Goal: Information Seeking & Learning: Learn about a topic

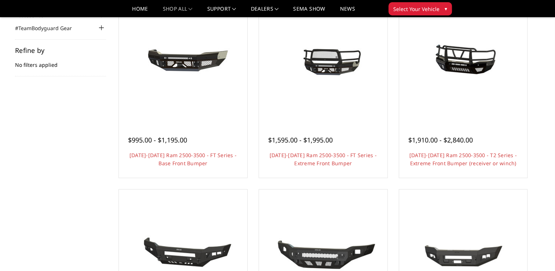
scroll to position [101, 0]
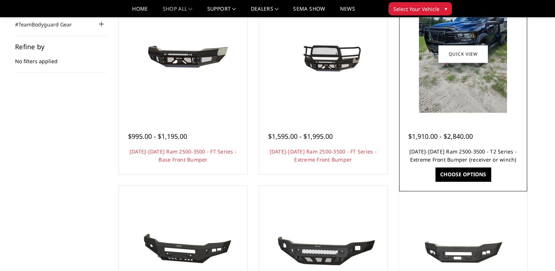
click at [430, 154] on link "[DATE]-[DATE] Ram 2500-3500 - T2 Series - Extreme Front Bumper (receiver or win…" at bounding box center [462, 155] width 107 height 15
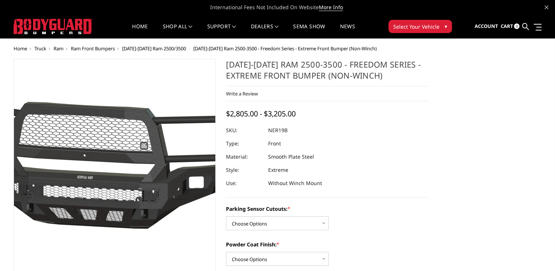
click at [129, 167] on img at bounding box center [96, 169] width 470 height 220
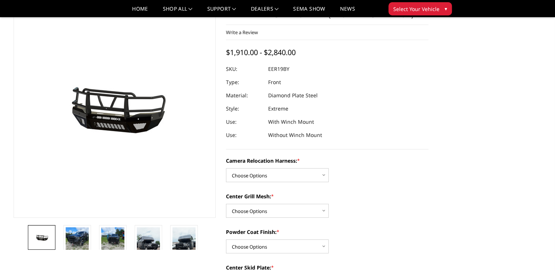
scroll to position [60, 0]
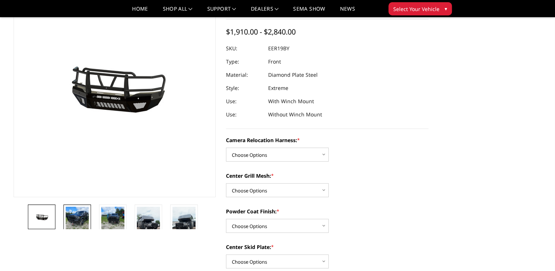
click at [79, 221] on img at bounding box center [77, 222] width 23 height 31
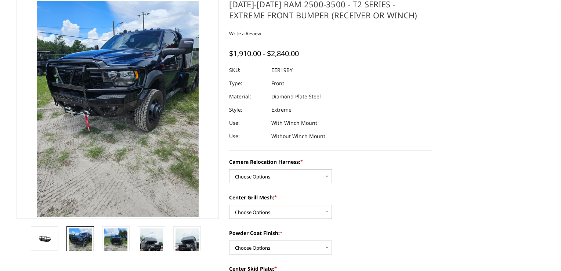
scroll to position [0, 0]
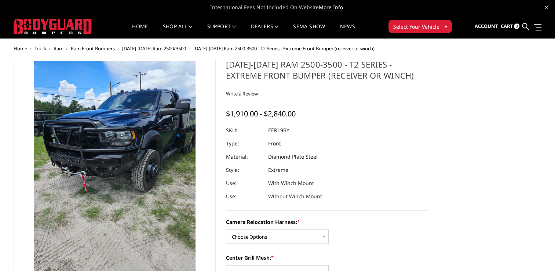
click at [118, 130] on img at bounding box center [113, 213] width 352 height 470
